Goal: Information Seeking & Learning: Learn about a topic

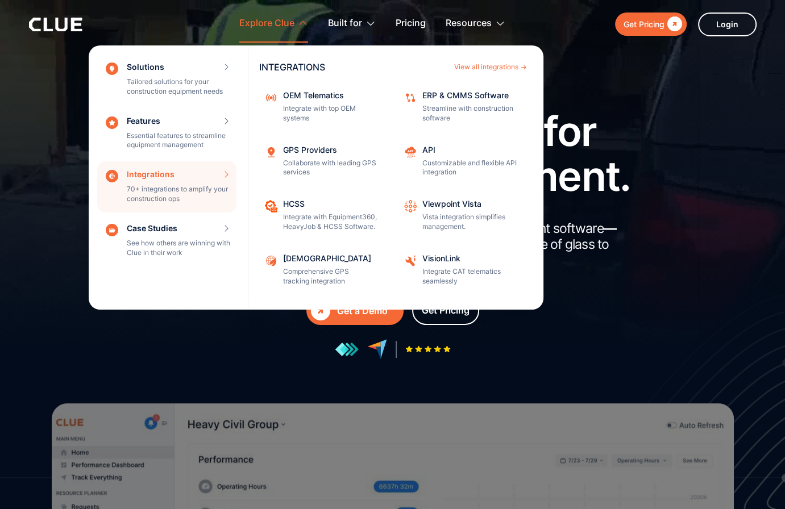
click at [225, 172] on div "Integrations 70+ integrations to amplify your construction ops INTEGRATIONS Vie…" at bounding box center [166, 186] width 139 height 51
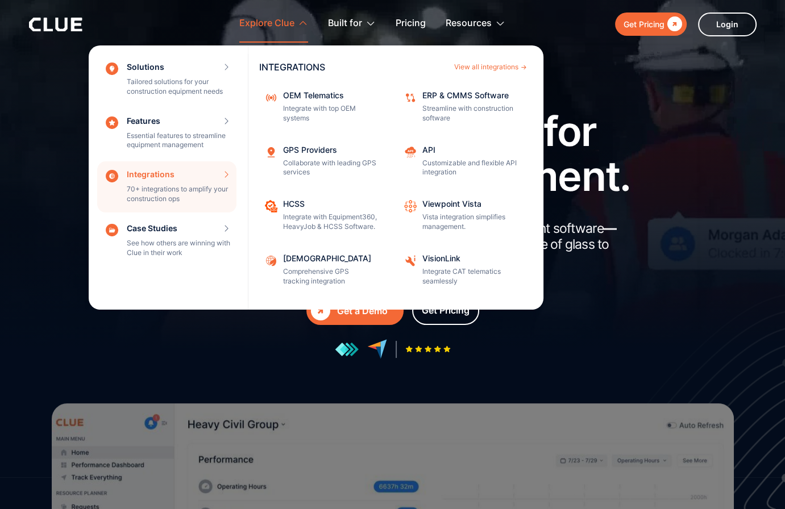
click at [166, 175] on div "Integrations 70+ integrations to amplify your construction ops INTEGRATIONS Vie…" at bounding box center [166, 186] width 139 height 51
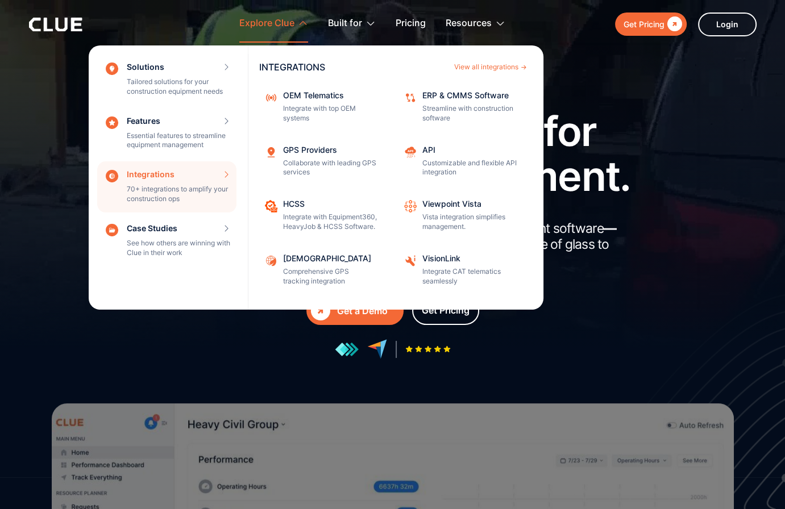
click at [163, 177] on div "Integrations 70+ integrations to amplify your construction ops INTEGRATIONS Vie…" at bounding box center [166, 186] width 139 height 51
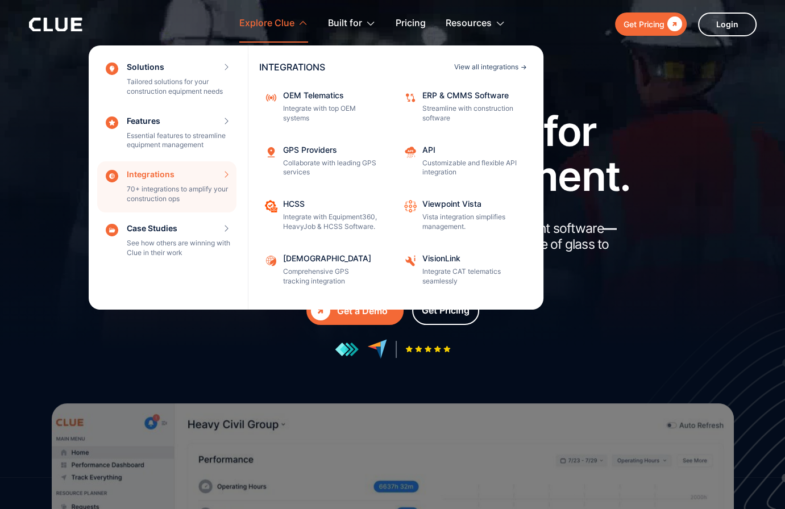
click at [492, 69] on div "View all integrations" at bounding box center [486, 67] width 64 height 7
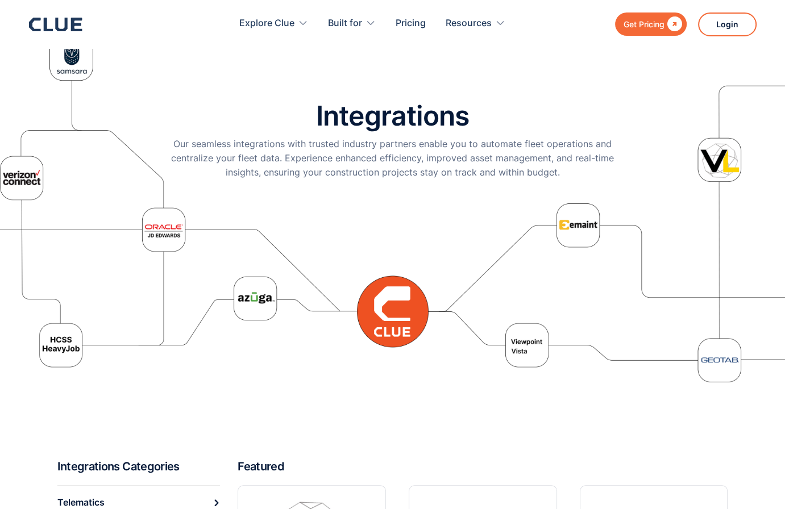
scroll to position [227, 0]
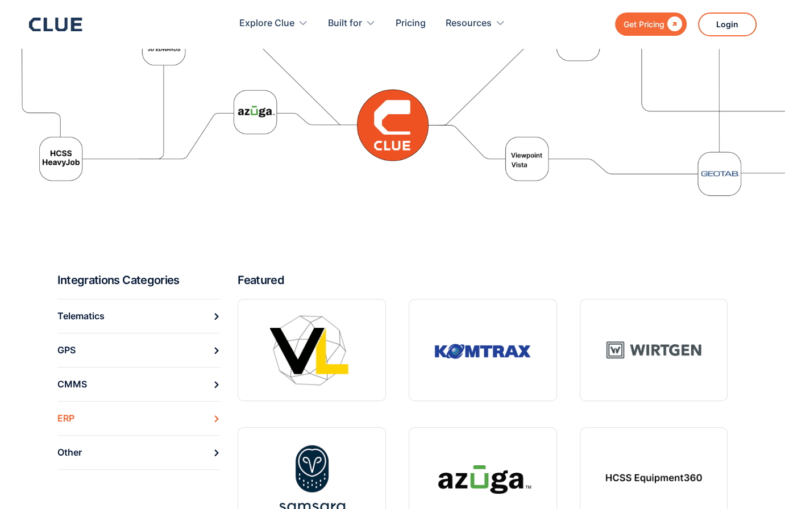
click at [77, 418] on link "ERP" at bounding box center [138, 418] width 163 height 34
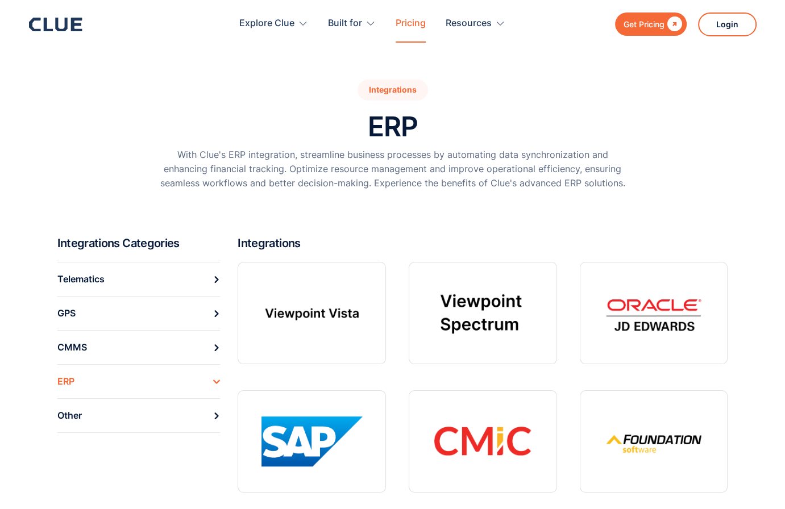
click at [416, 24] on link "Pricing" at bounding box center [411, 24] width 30 height 36
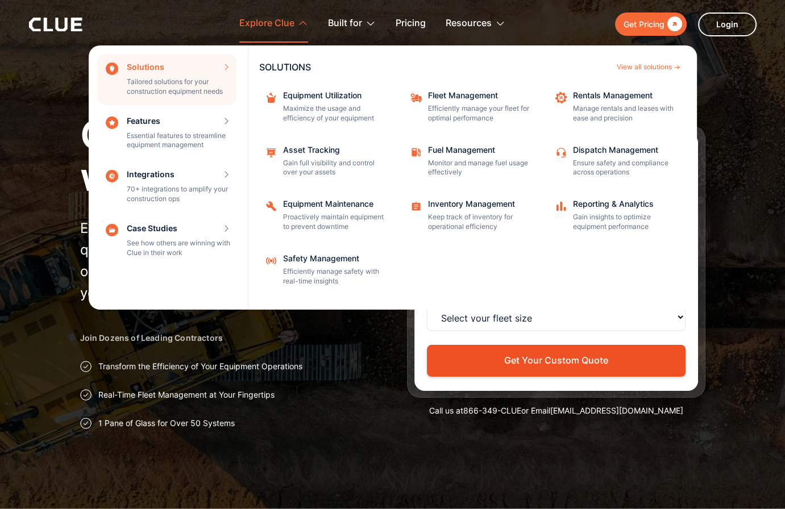
click at [281, 20] on div "Explore Clue" at bounding box center [266, 24] width 55 height 36
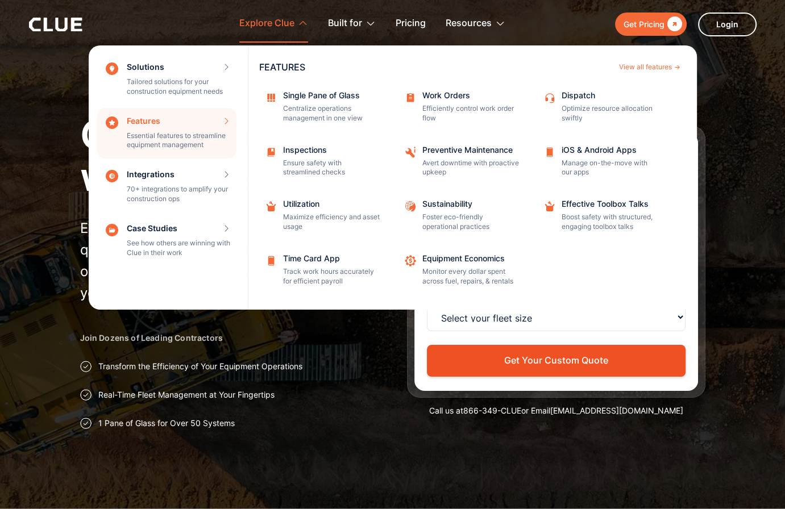
click at [185, 134] on div "Features Essential features to streamline equipment management Features View al…" at bounding box center [166, 133] width 139 height 51
